Goal: Navigation & Orientation: Find specific page/section

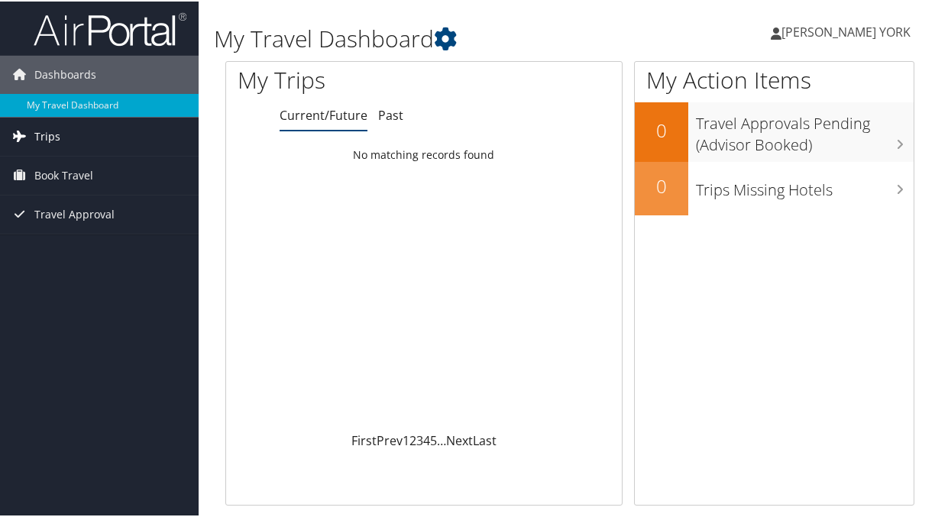
click at [42, 131] on span "Trips" at bounding box center [47, 135] width 26 height 38
click at [79, 241] on span "Book Travel" at bounding box center [63, 243] width 59 height 38
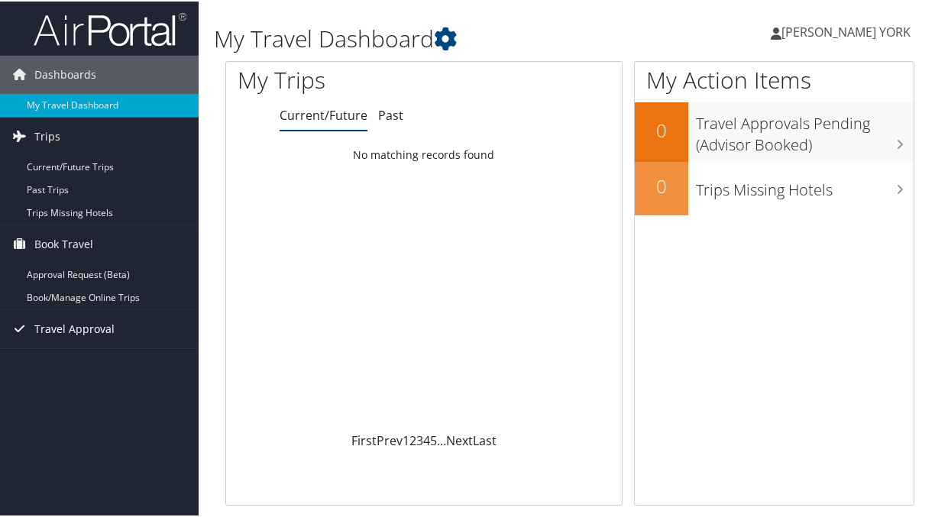
click at [76, 323] on span "Travel Approval" at bounding box center [74, 328] width 80 height 38
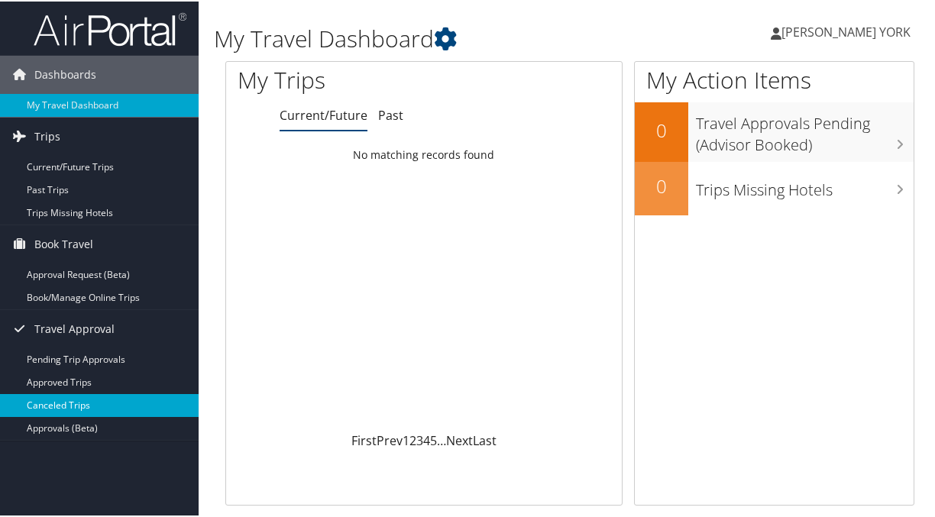
click at [66, 397] on link "Canceled Trips" at bounding box center [99, 404] width 199 height 23
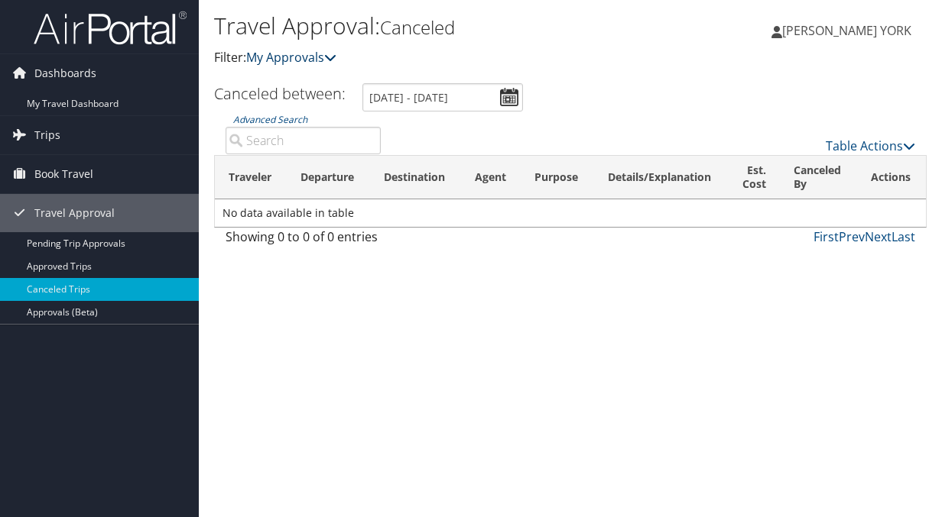
click at [290, 60] on link "My Approvals" at bounding box center [291, 57] width 90 height 17
click at [73, 74] on span "Dashboards" at bounding box center [65, 73] width 62 height 38
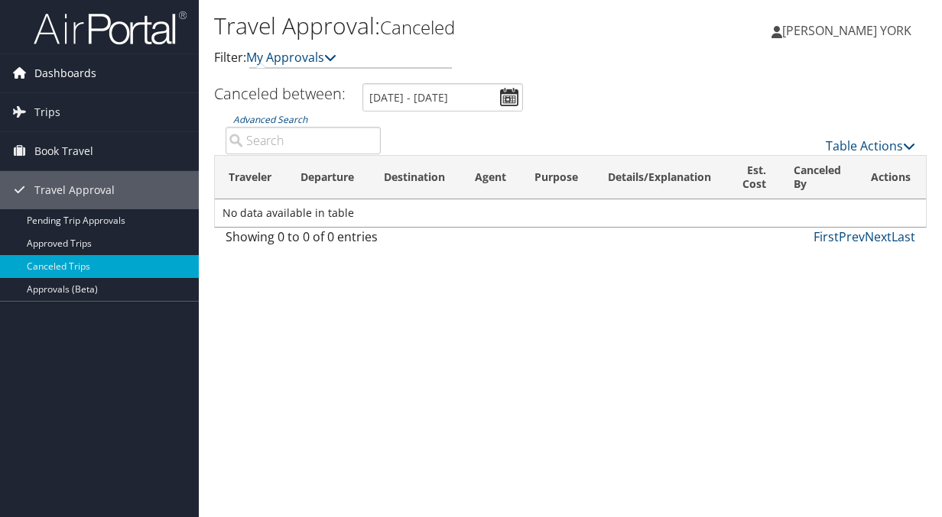
click at [58, 73] on span "Dashboards" at bounding box center [65, 73] width 62 height 38
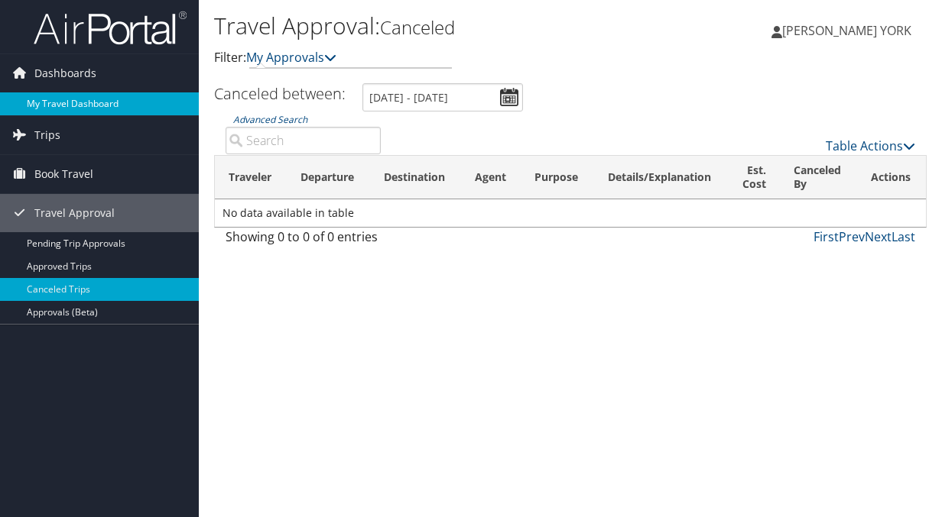
click at [46, 99] on link "My Travel Dashboard" at bounding box center [99, 103] width 199 height 23
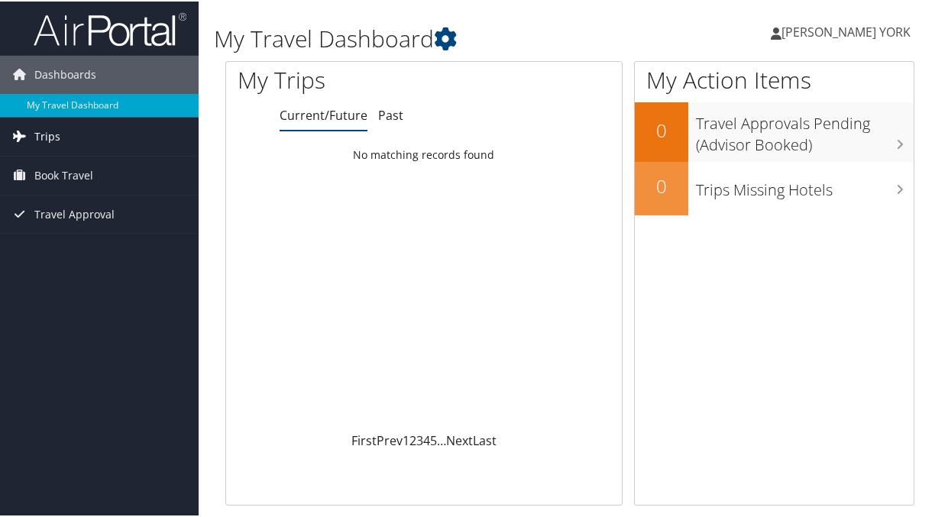
click at [35, 132] on span "Trips" at bounding box center [47, 135] width 26 height 38
click at [47, 245] on span "Book Travel" at bounding box center [63, 243] width 59 height 38
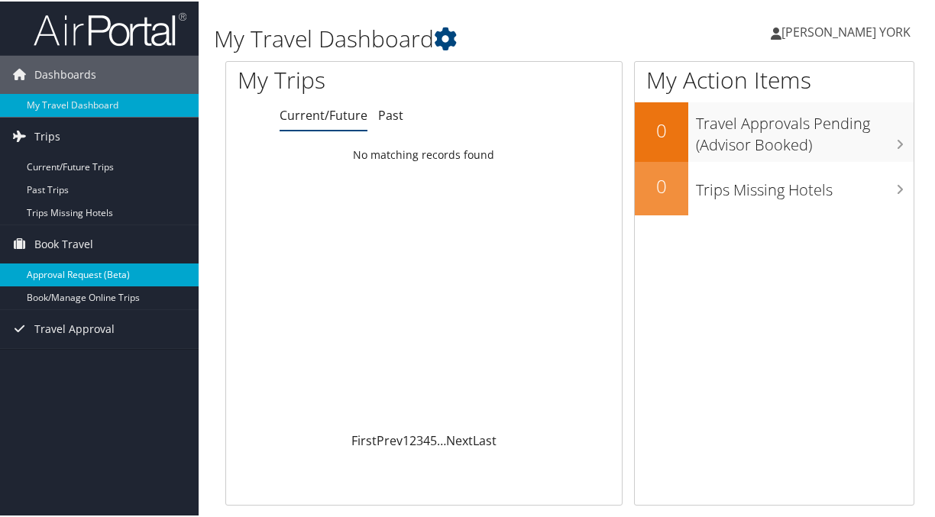
click at [60, 276] on link "Approval Request (Beta)" at bounding box center [99, 273] width 199 height 23
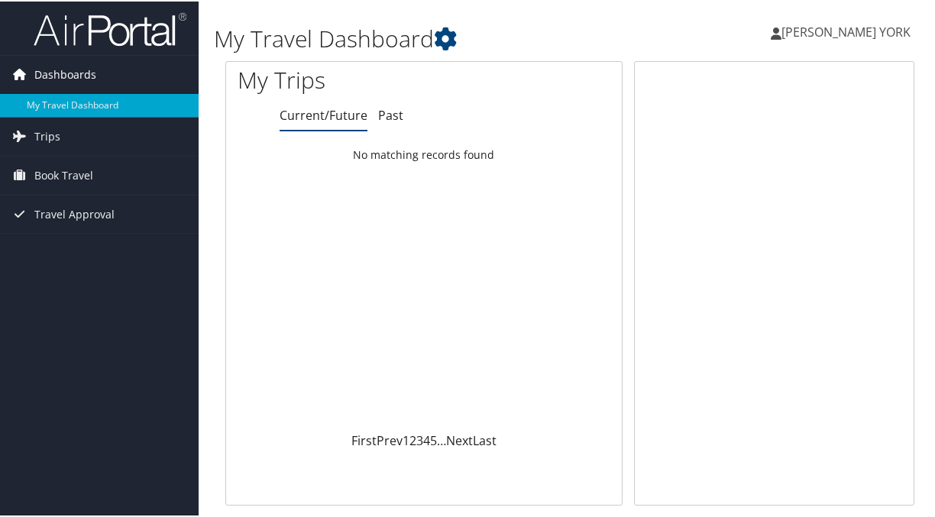
click at [50, 67] on span "Dashboards" at bounding box center [65, 73] width 62 height 38
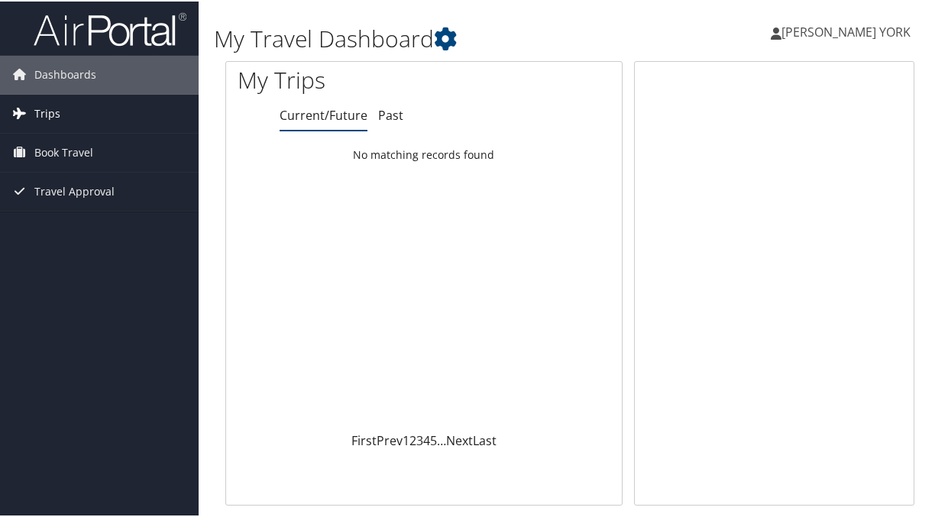
click at [42, 110] on span "Trips" at bounding box center [47, 112] width 26 height 38
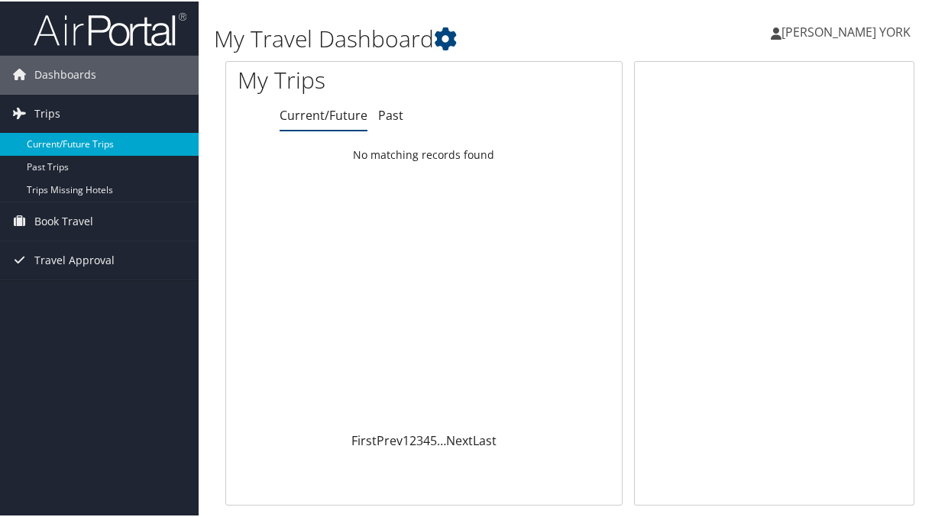
click at [52, 138] on link "Current/Future Trips" at bounding box center [99, 142] width 199 height 23
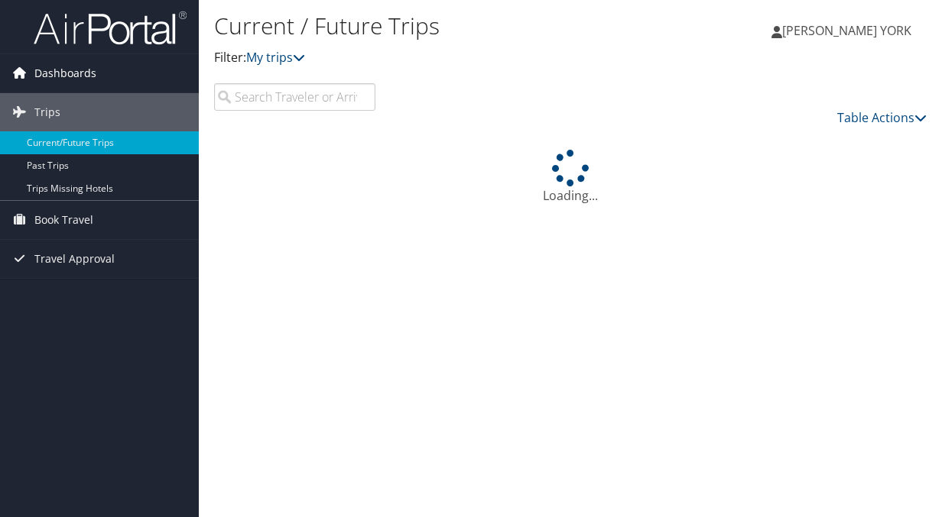
click at [18, 73] on icon at bounding box center [19, 72] width 23 height 23
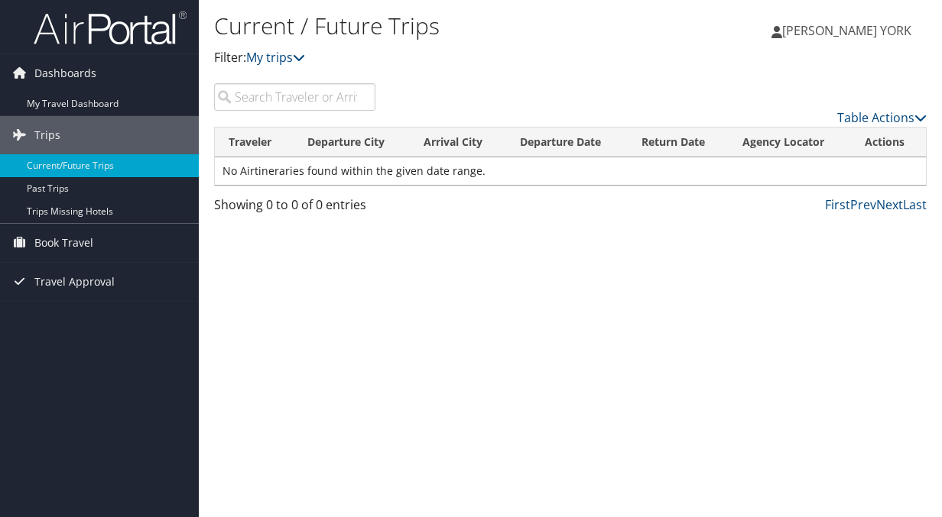
click at [867, 29] on span "[PERSON_NAME] YORK" at bounding box center [846, 30] width 129 height 17
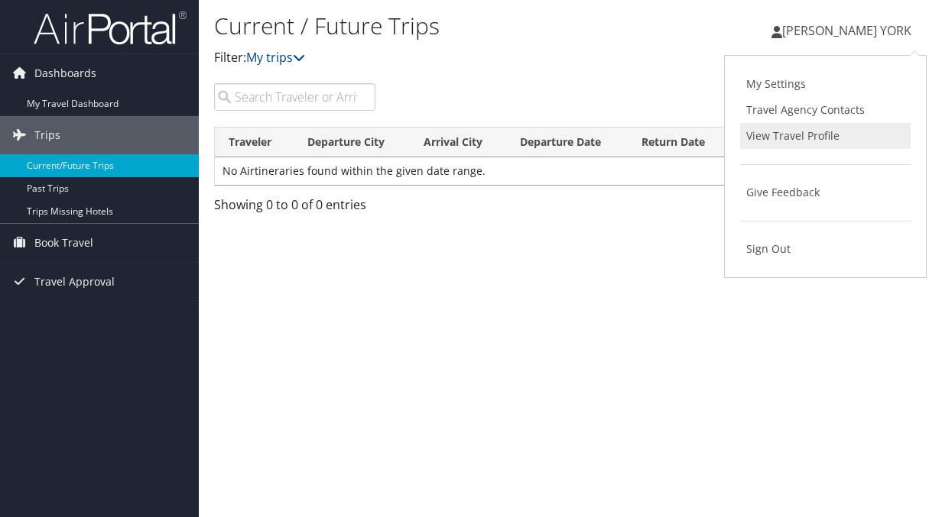
click at [815, 128] on link "View Travel Profile" at bounding box center [825, 136] width 170 height 26
